Goal: Find specific page/section: Find specific page/section

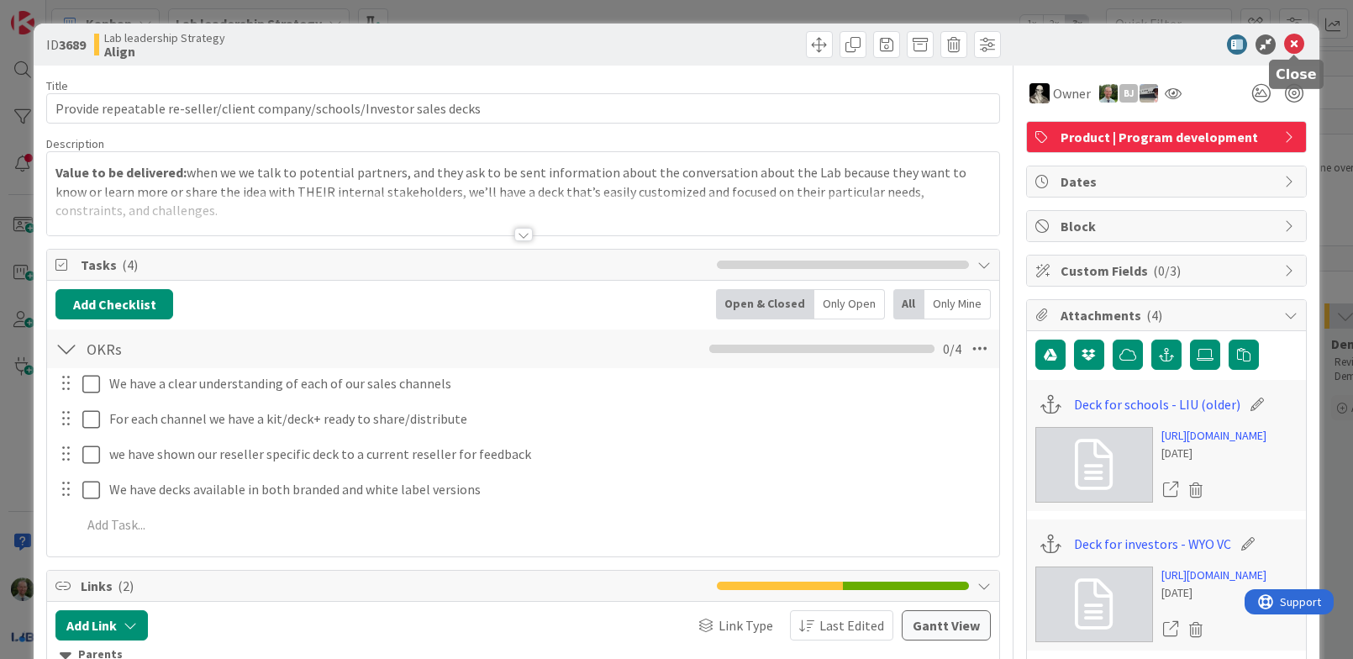
click at [1297, 42] on icon at bounding box center [1294, 44] width 20 height 20
